Goal: Task Accomplishment & Management: Manage account settings

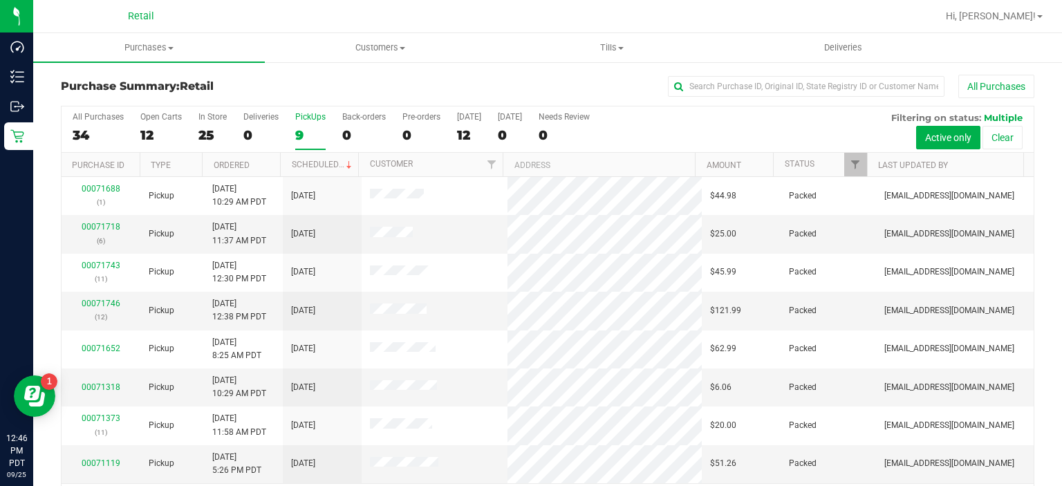
click at [301, 129] on div "9" at bounding box center [310, 135] width 30 height 16
click at [0, 0] on input "PickUps 9" at bounding box center [0, 0] width 0 height 0
click at [307, 120] on div "PickUps" at bounding box center [310, 117] width 30 height 10
click at [0, 0] on input "PickUps 9" at bounding box center [0, 0] width 0 height 0
click at [306, 121] on div "PickUps" at bounding box center [310, 117] width 30 height 10
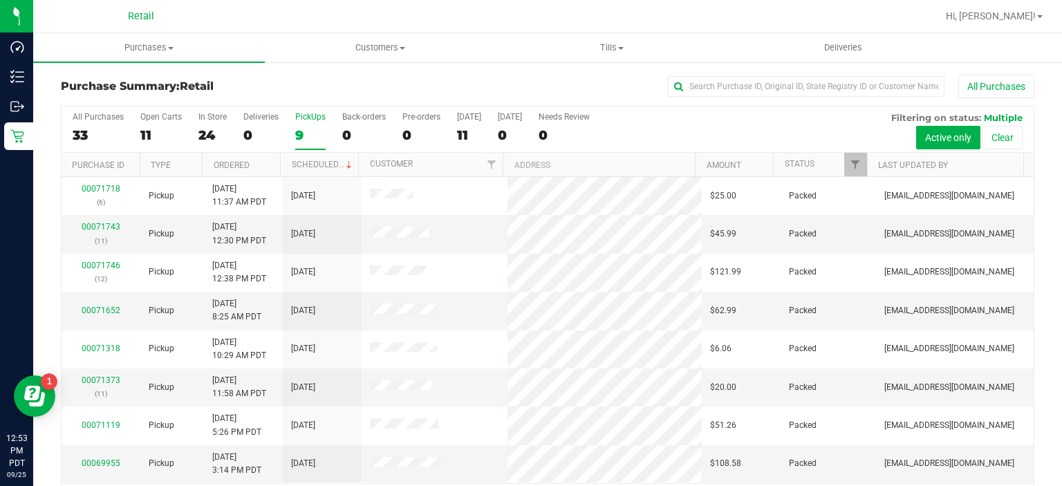
click at [0, 0] on input "PickUps 9" at bounding box center [0, 0] width 0 height 0
click at [309, 118] on div "PickUps" at bounding box center [310, 117] width 30 height 10
click at [0, 0] on input "PickUps 8" at bounding box center [0, 0] width 0 height 0
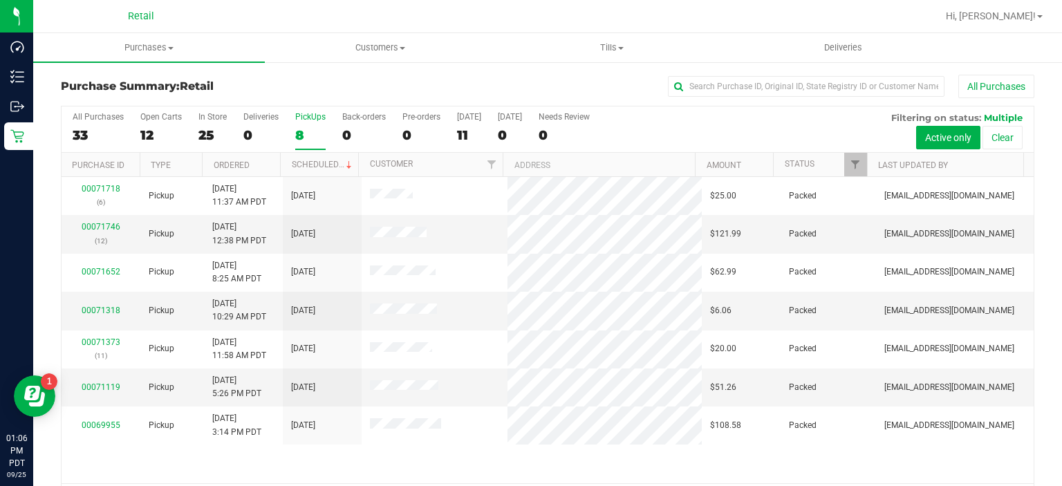
click at [300, 125] on label "PickUps 8" at bounding box center [310, 131] width 30 height 38
click at [0, 0] on input "PickUps 8" at bounding box center [0, 0] width 0 height 0
click at [303, 127] on div "7" at bounding box center [310, 135] width 30 height 16
click at [0, 0] on input "PickUps 7" at bounding box center [0, 0] width 0 height 0
click at [300, 129] on div "7" at bounding box center [310, 135] width 30 height 16
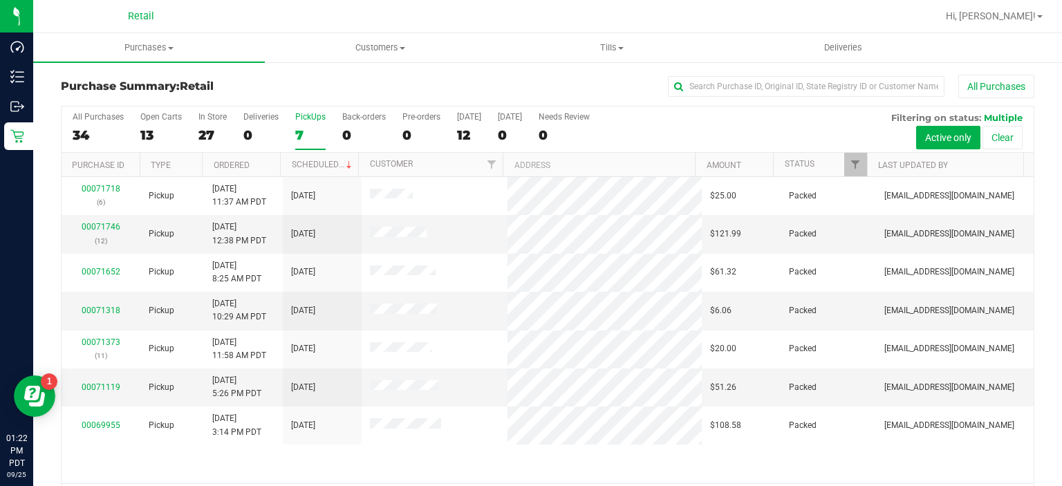
click at [0, 0] on input "PickUps 7" at bounding box center [0, 0] width 0 height 0
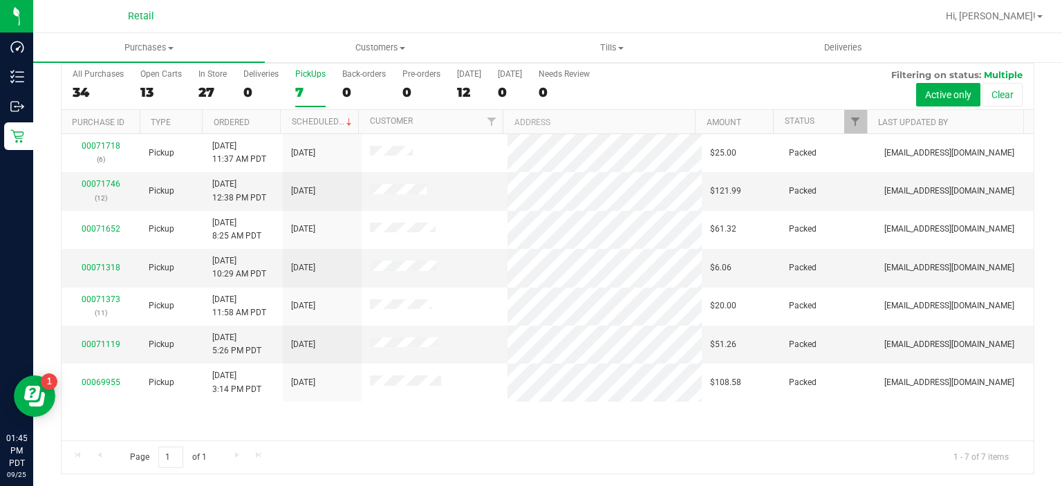
click at [299, 80] on label "PickUps 7" at bounding box center [310, 88] width 30 height 38
click at [0, 0] on input "PickUps 7" at bounding box center [0, 0] width 0 height 0
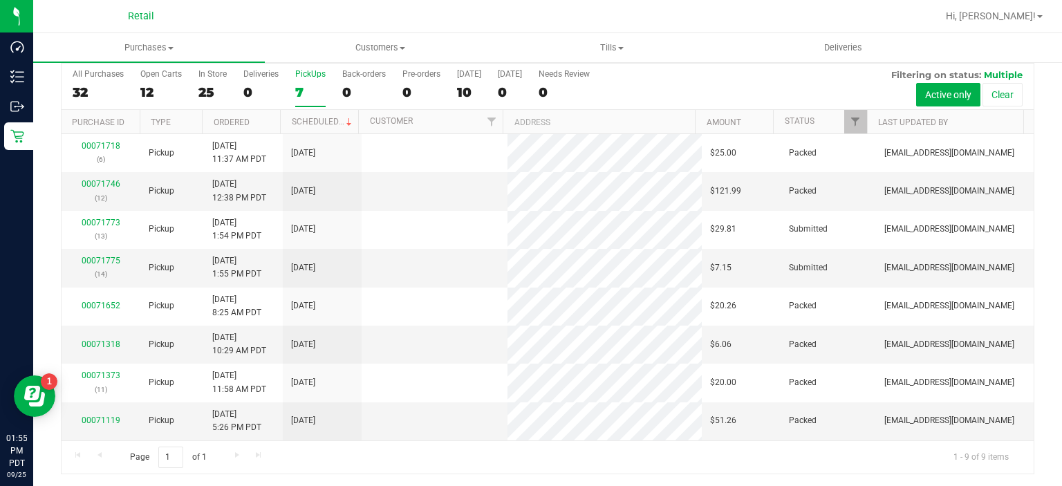
click at [313, 91] on div "7" at bounding box center [310, 92] width 30 height 16
click at [0, 0] on input "PickUps 7" at bounding box center [0, 0] width 0 height 0
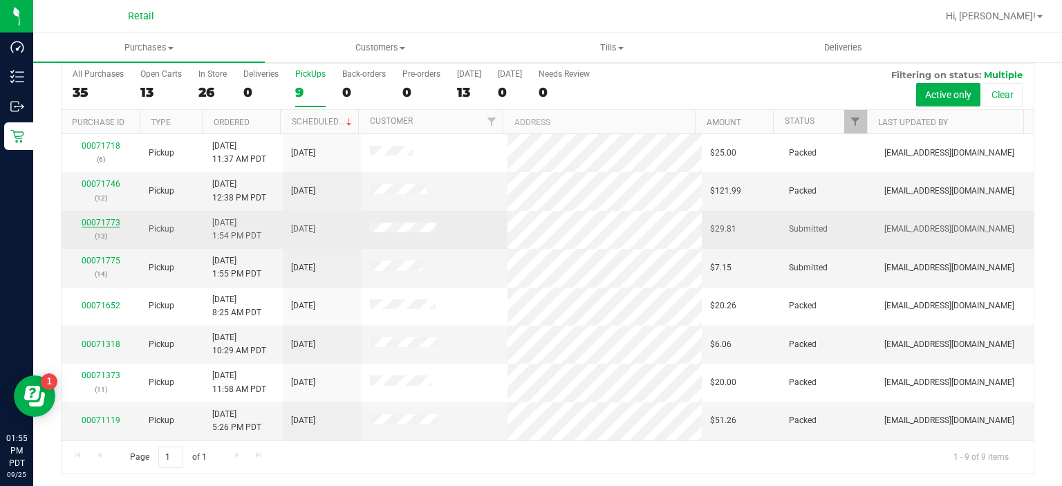
click at [93, 218] on link "00071773" at bounding box center [101, 223] width 39 height 10
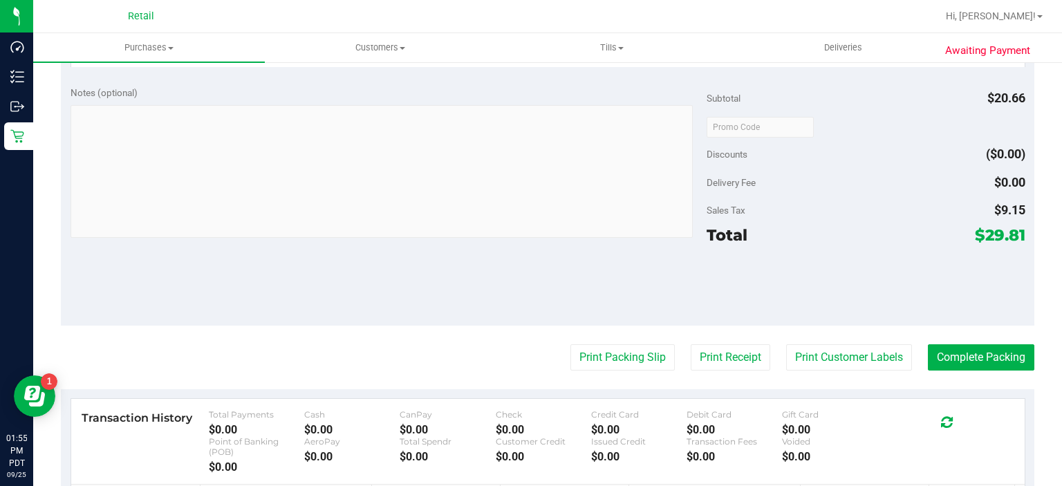
scroll to position [421, 0]
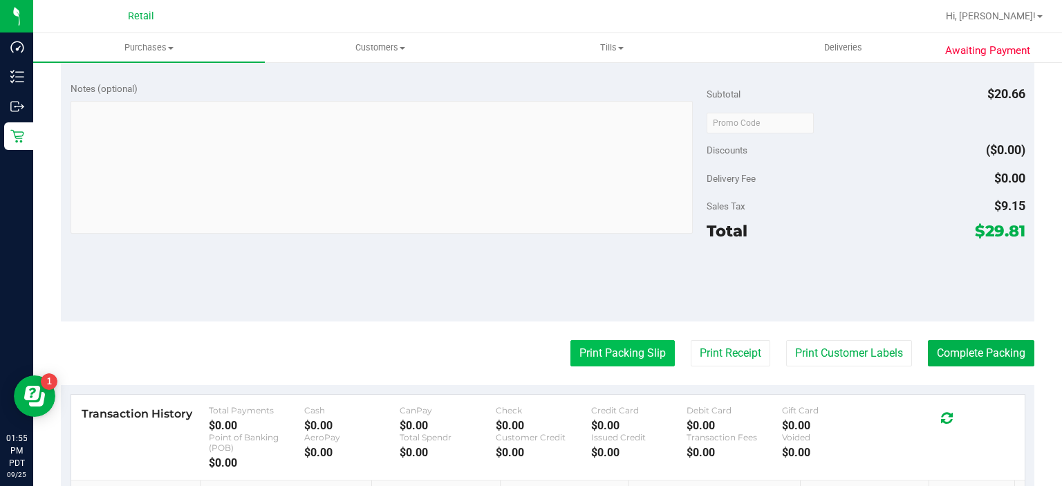
click at [608, 350] on button "Print Packing Slip" at bounding box center [622, 353] width 104 height 26
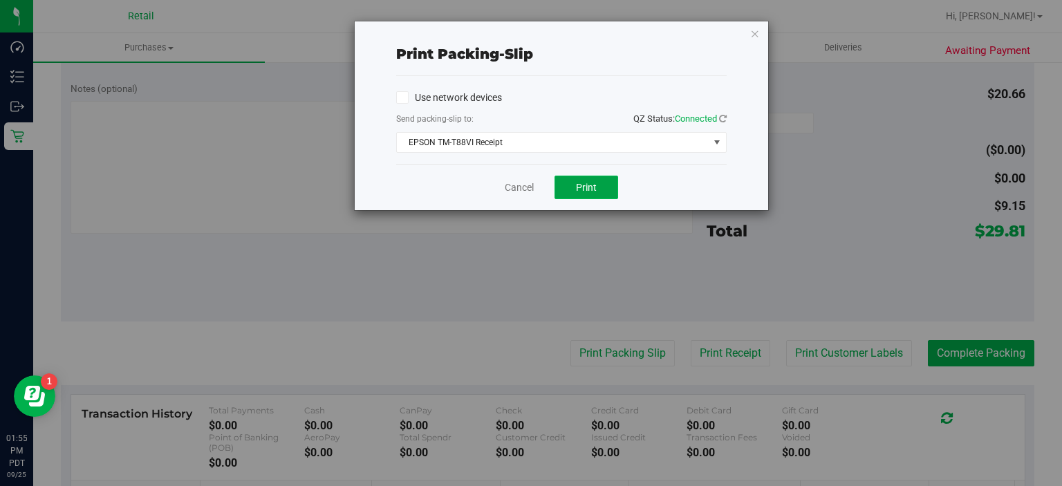
click at [573, 184] on button "Print" at bounding box center [586, 188] width 64 height 24
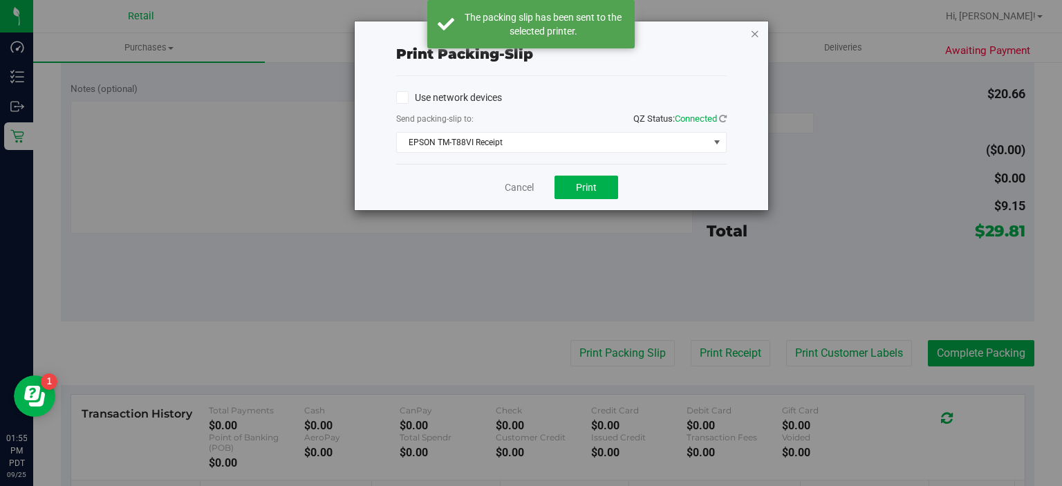
click at [758, 30] on icon "button" at bounding box center [755, 33] width 10 height 17
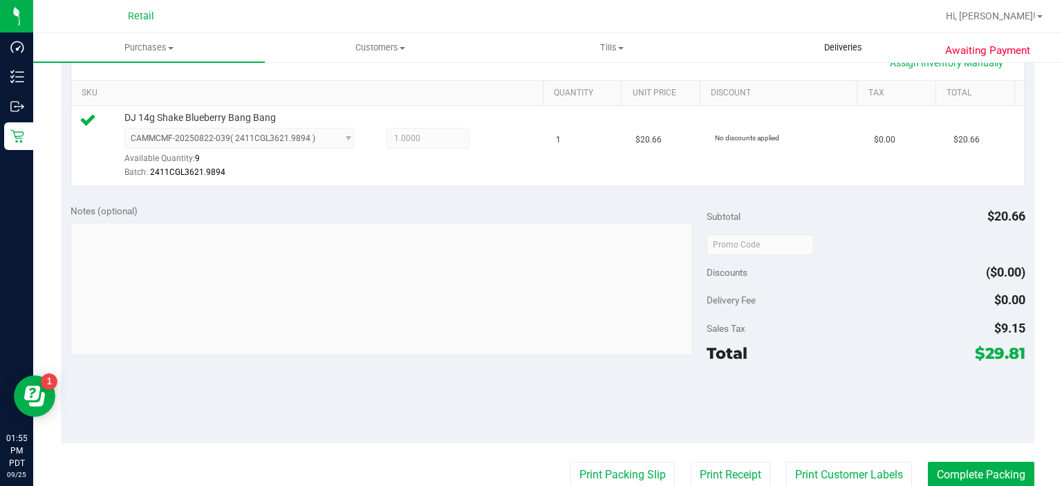
scroll to position [340, 0]
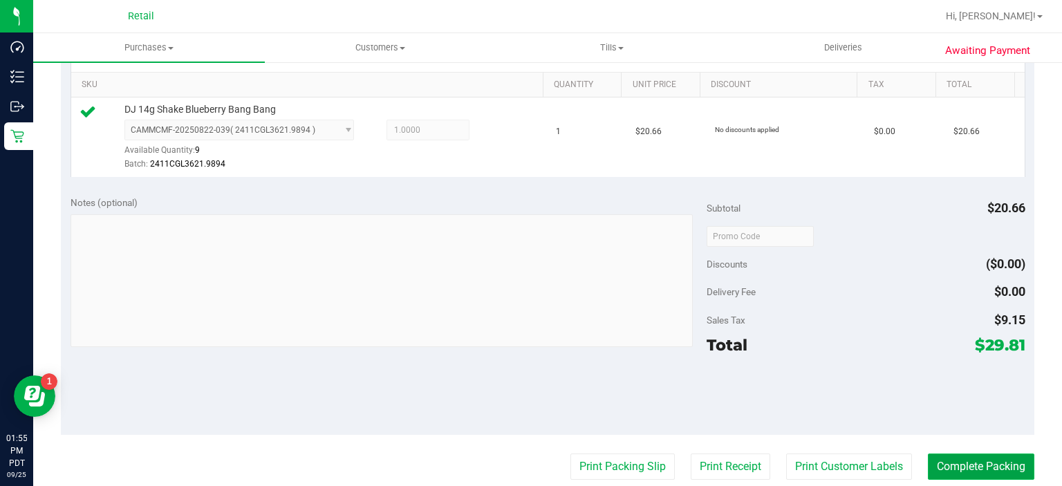
click at [959, 466] on button "Complete Packing" at bounding box center [981, 466] width 106 height 26
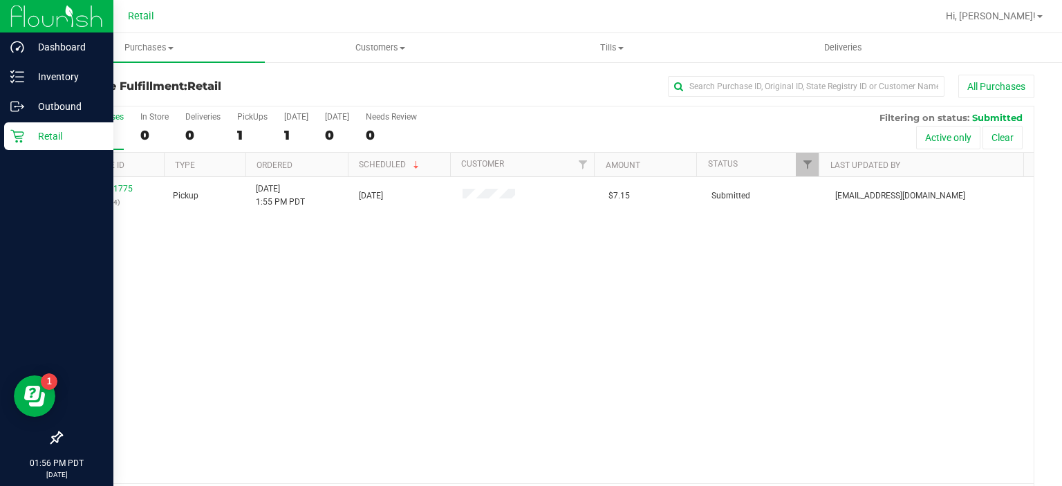
click at [1, 135] on link "Retail" at bounding box center [56, 137] width 113 height 30
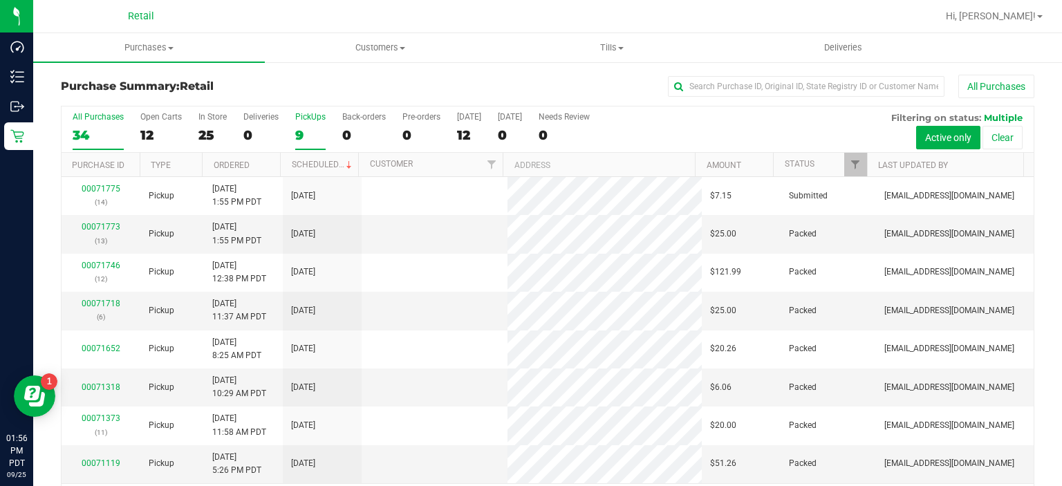
click at [299, 135] on div "9" at bounding box center [310, 135] width 30 height 16
click at [0, 0] on input "PickUps 9" at bounding box center [0, 0] width 0 height 0
click at [95, 301] on link "00071775" at bounding box center [101, 304] width 39 height 10
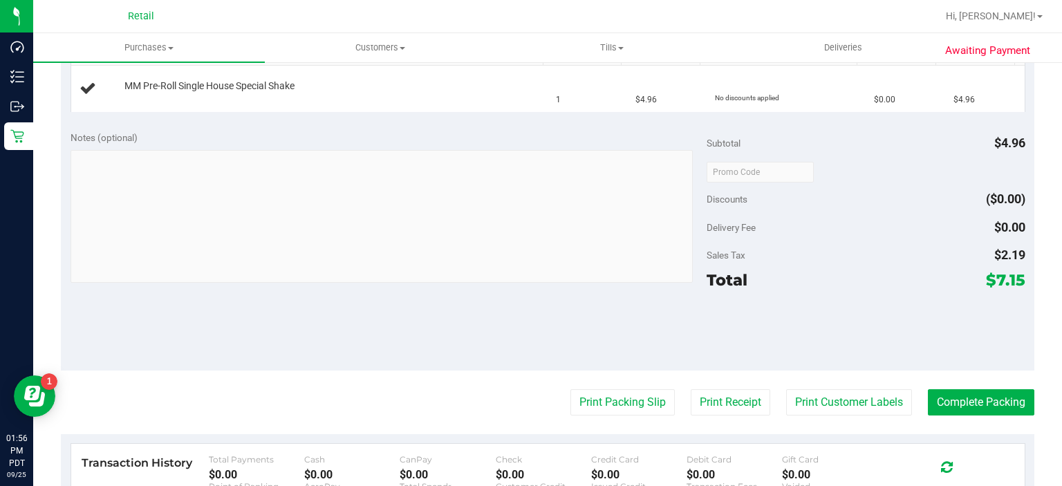
scroll to position [409, 0]
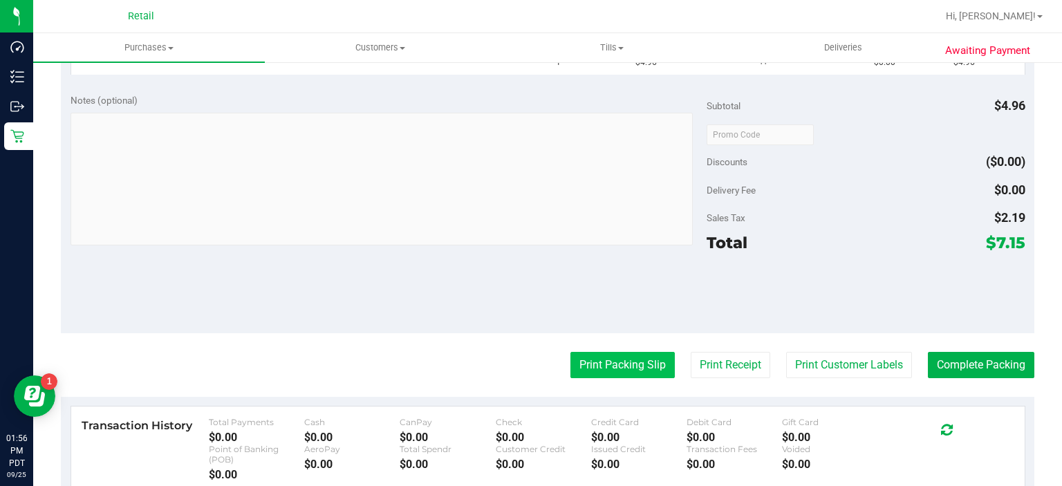
click at [600, 365] on button "Print Packing Slip" at bounding box center [622, 365] width 104 height 26
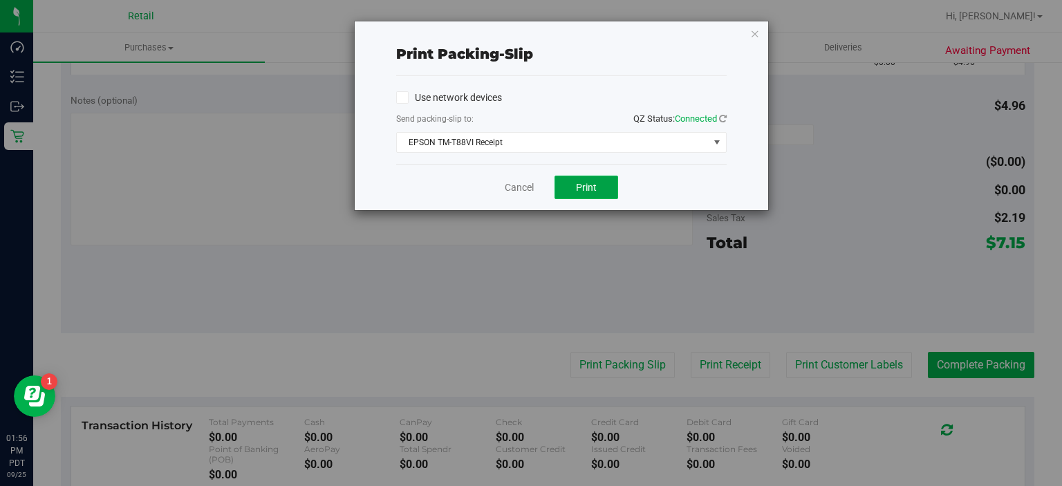
click at [578, 185] on span "Print" at bounding box center [586, 187] width 21 height 11
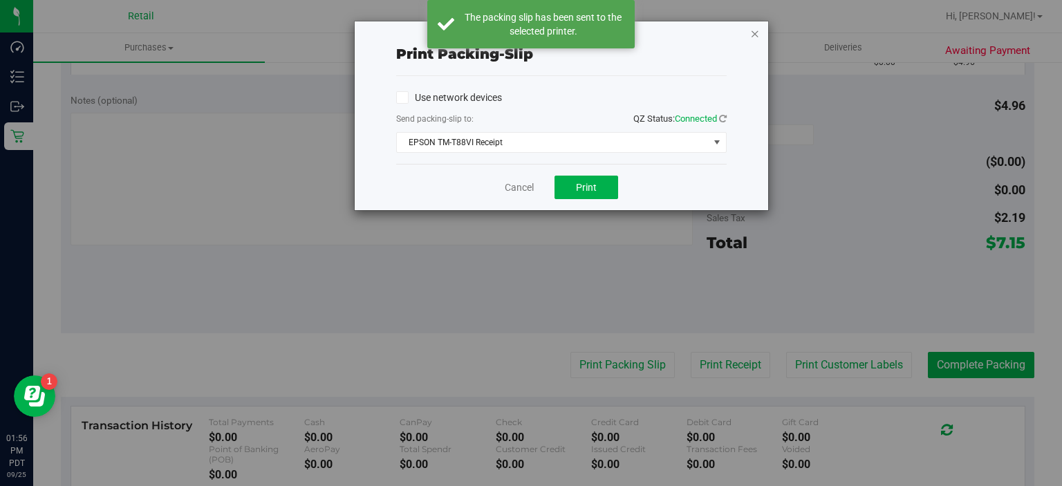
click at [755, 26] on icon "button" at bounding box center [755, 33] width 10 height 17
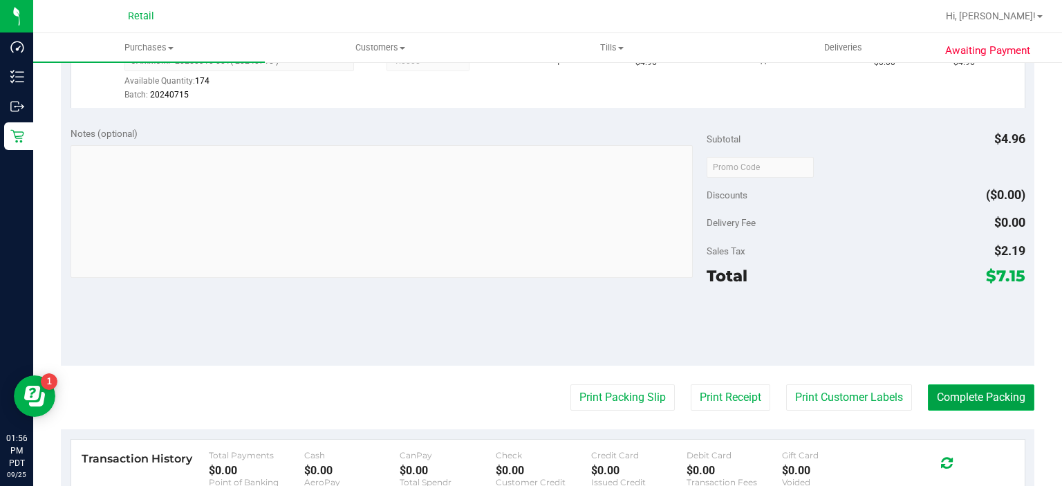
click at [957, 405] on button "Complete Packing" at bounding box center [981, 397] width 106 height 26
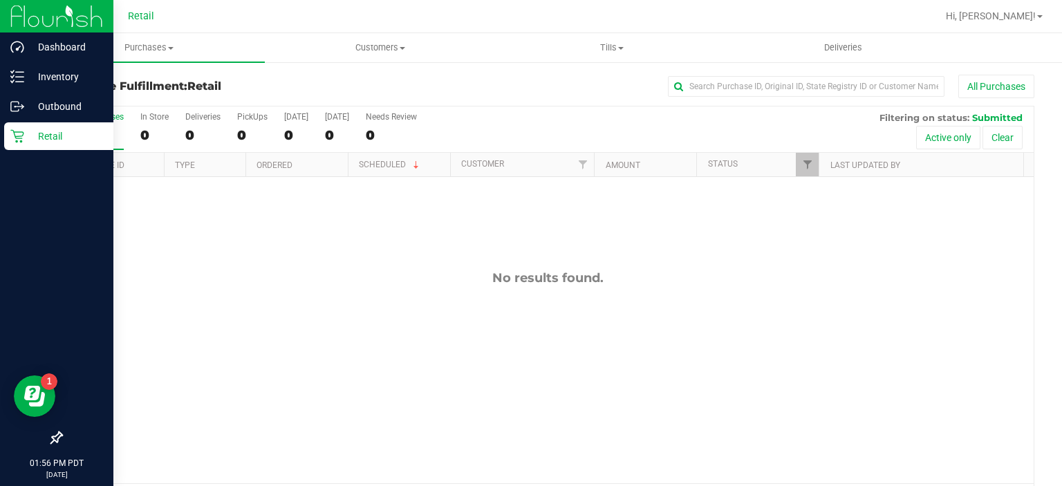
click at [21, 130] on icon at bounding box center [17, 136] width 14 height 14
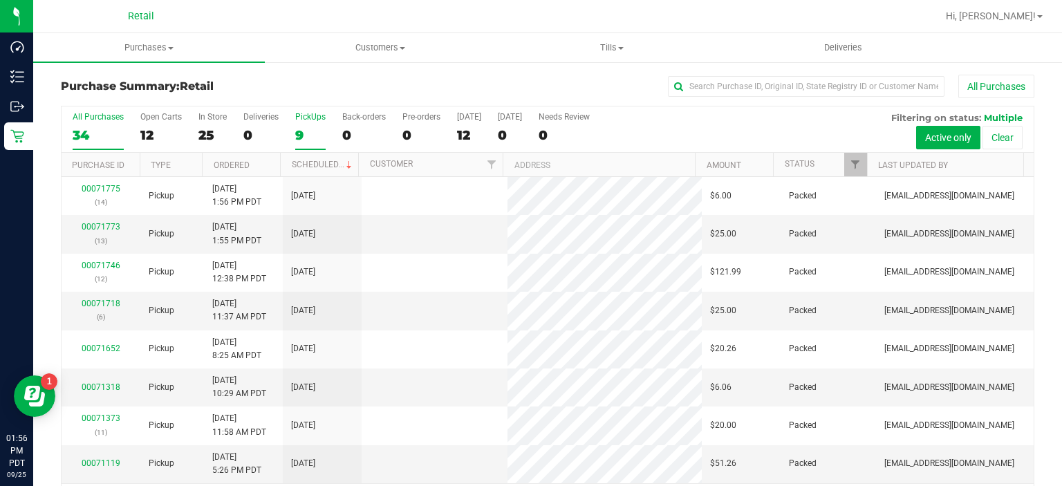
click at [301, 127] on div "9" at bounding box center [310, 135] width 30 height 16
click at [0, 0] on input "PickUps 9" at bounding box center [0, 0] width 0 height 0
click at [303, 124] on label "PickUps 9" at bounding box center [310, 131] width 30 height 38
click at [0, 0] on input "PickUps 9" at bounding box center [0, 0] width 0 height 0
click at [302, 127] on div "9" at bounding box center [310, 135] width 30 height 16
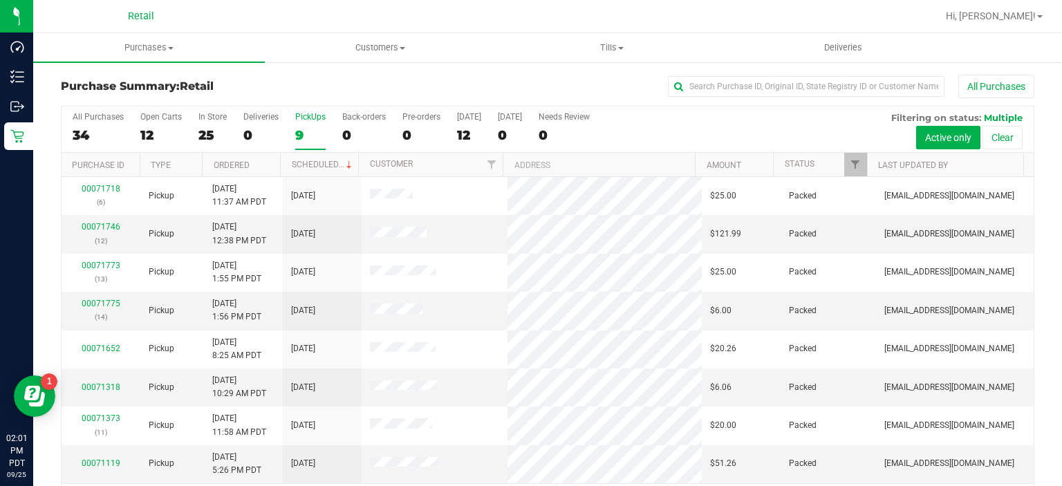
click at [0, 0] on input "PickUps 9" at bounding box center [0, 0] width 0 height 0
click at [301, 125] on label "PickUps 9" at bounding box center [310, 131] width 30 height 38
click at [0, 0] on input "PickUps 9" at bounding box center [0, 0] width 0 height 0
